Goal: Task Accomplishment & Management: Complete application form

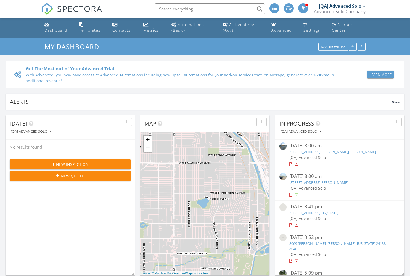
click at [70, 164] on span "New Inspection" at bounding box center [72, 164] width 33 height 6
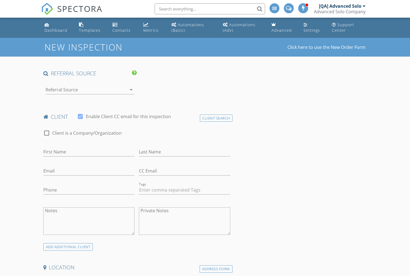
click at [82, 89] on div at bounding box center [83, 89] width 74 height 9
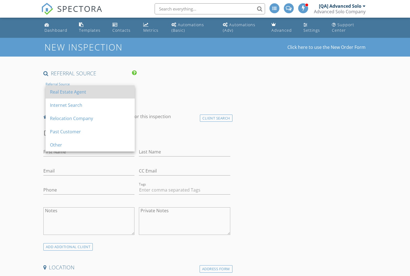
click at [90, 92] on div "Real Estate Agent" at bounding box center [90, 92] width 80 height 7
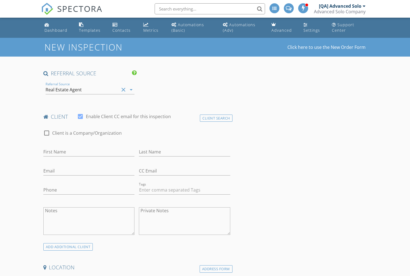
click at [89, 152] on input "First Name" at bounding box center [88, 151] width 91 height 9
click at [184, 152] on input "Last Name" at bounding box center [184, 151] width 91 height 9
type input "First"
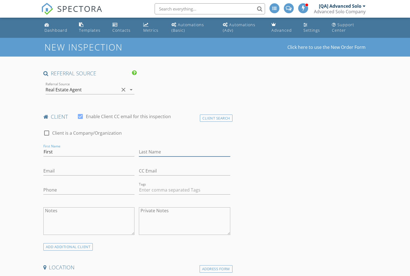
click at [184, 152] on input "Last Name" at bounding box center [184, 151] width 91 height 9
click at [89, 171] on input "Email" at bounding box center [88, 170] width 91 height 9
type input "Client"
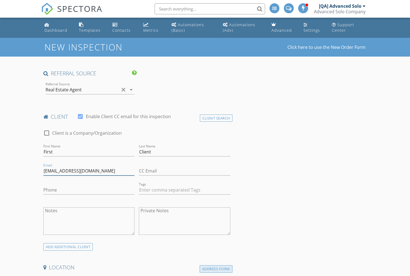
click at [216, 269] on div "Address Form" at bounding box center [215, 268] width 33 height 7
type input "[EMAIL_ADDRESS][DOMAIN_NAME]"
click at [216, 269] on div "Address Form" at bounding box center [215, 268] width 33 height 7
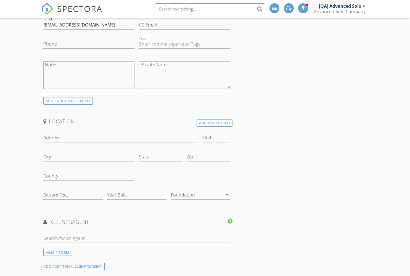
click at [121, 138] on input "Address" at bounding box center [120, 137] width 155 height 9
click at [89, 157] on input "City" at bounding box center [88, 156] width 91 height 9
type input "26597 [PERSON_NAME][GEOGRAPHIC_DATA]"
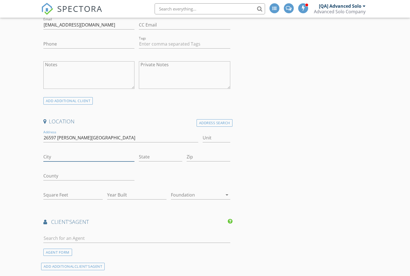
click at [89, 157] on input "City" at bounding box center [88, 156] width 91 height 9
click at [160, 157] on input "State" at bounding box center [160, 156] width 43 height 9
type input "Harryville"
click at [160, 157] on input "State" at bounding box center [160, 156] width 43 height 9
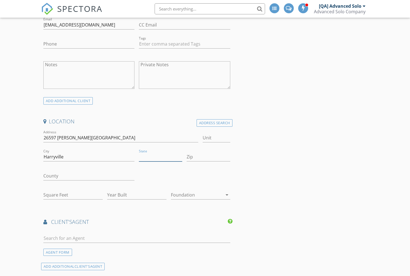
click at [160, 157] on input "State" at bounding box center [160, 156] width 43 height 9
click at [208, 157] on input "Zip" at bounding box center [207, 156] width 43 height 9
type input "CO"
click at [208, 157] on input "Zip" at bounding box center [207, 156] width 43 height 9
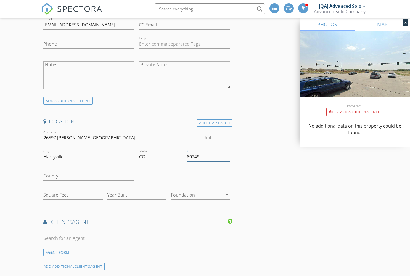
click at [73, 195] on input "Square Feet" at bounding box center [72, 194] width 59 height 9
type input "80249"
click at [73, 195] on input "Square Feet" at bounding box center [72, 194] width 59 height 9
click at [137, 195] on input "Year Built" at bounding box center [136, 194] width 59 height 9
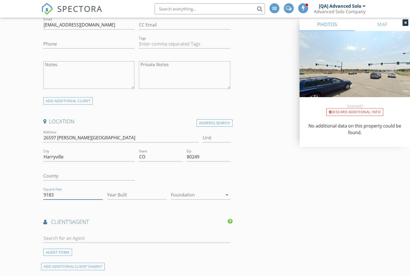
type input "9183"
click at [137, 195] on input "Year Built" at bounding box center [136, 194] width 59 height 9
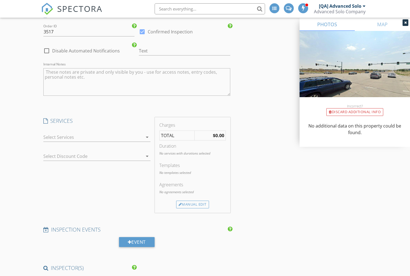
click at [97, 138] on div at bounding box center [92, 137] width 99 height 9
type input "1999"
click at [97, 138] on div at bounding box center [92, 137] width 99 height 9
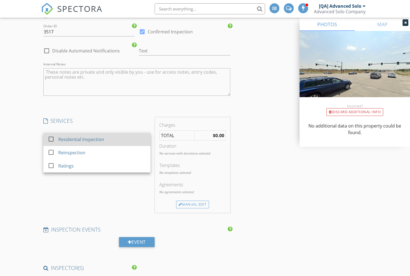
click at [80, 139] on div "Residential Inspection" at bounding box center [81, 139] width 46 height 7
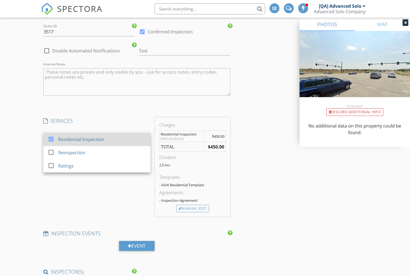
scroll to position [657, 0]
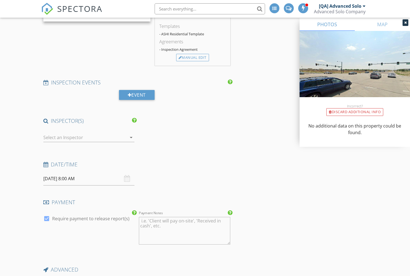
click at [89, 138] on div at bounding box center [85, 137] width 84 height 9
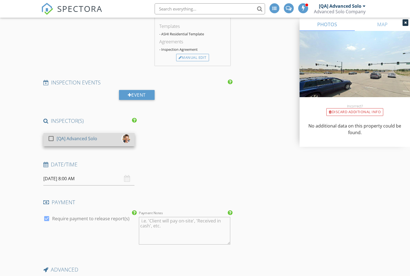
click at [76, 138] on div "[QA] Advanced Solo" at bounding box center [77, 138] width 41 height 9
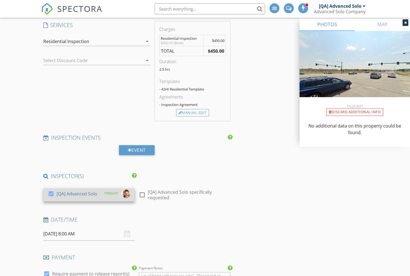
scroll to position [782, 0]
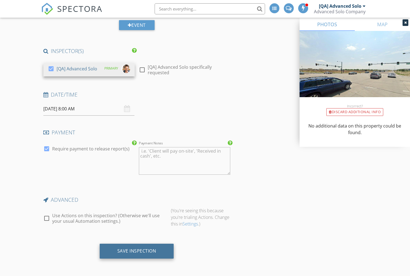
click at [136, 251] on div "Save Inspection" at bounding box center [136, 251] width 39 height 6
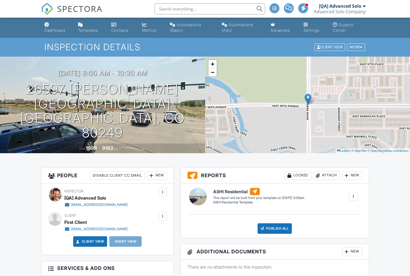
click at [353, 196] on div at bounding box center [353, 197] width 6 height 6
click at [341, 212] on div "Build Now" at bounding box center [342, 212] width 27 height 7
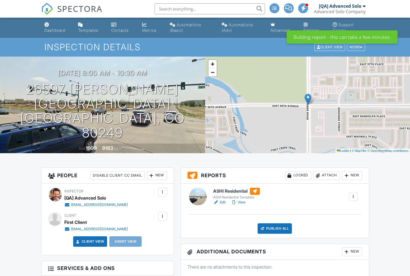
scroll to position [198, 0]
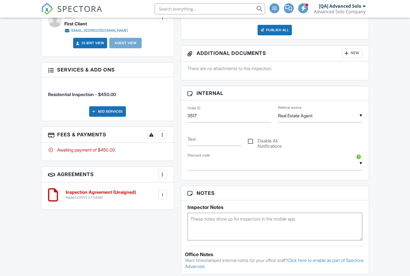
click at [162, 137] on div at bounding box center [163, 135] width 6 height 6
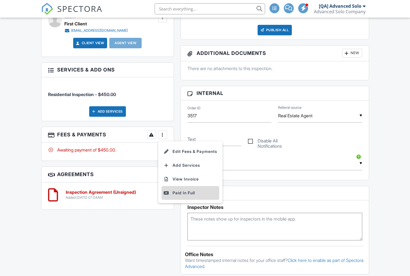
click at [191, 196] on div "Paid In Full" at bounding box center [190, 193] width 53 height 7
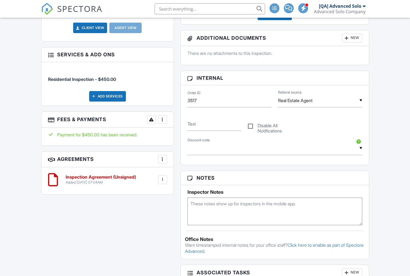
scroll to position [64, 0]
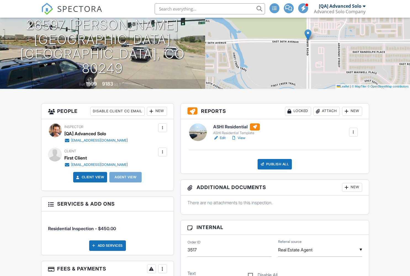
click at [219, 138] on link "Edit" at bounding box center [219, 138] width 12 height 6
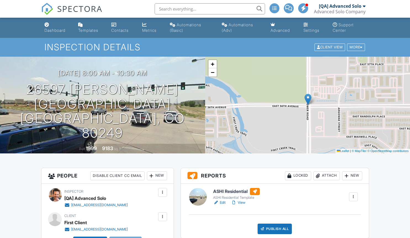
click at [274, 228] on div "Publish All" at bounding box center [274, 228] width 34 height 10
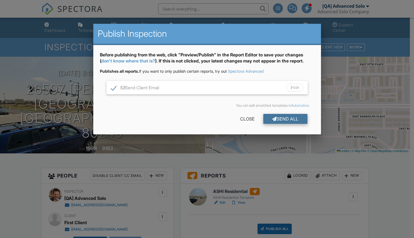
click at [284, 119] on div "Send All" at bounding box center [285, 119] width 44 height 10
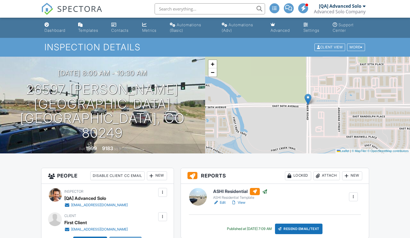
scroll to position [126, 0]
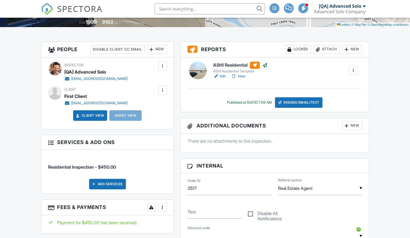
click at [89, 118] on link "Client View" at bounding box center [89, 116] width 29 height 6
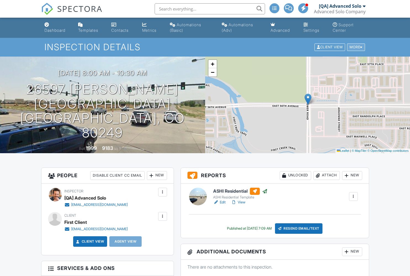
click at [355, 47] on div "More" at bounding box center [356, 47] width 18 height 7
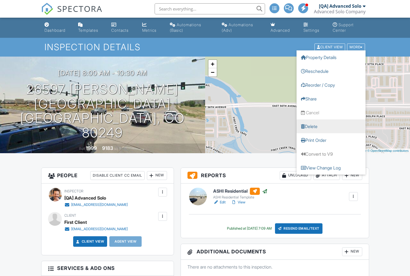
click at [330, 126] on link "Delete" at bounding box center [330, 126] width 69 height 14
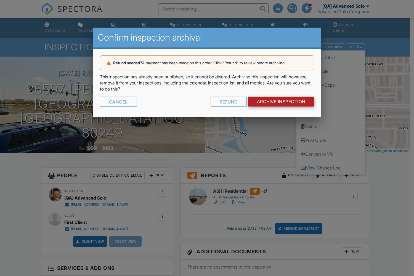
click at [280, 101] on input "Archive Inspection" at bounding box center [281, 102] width 66 height 10
